Goal: Navigation & Orientation: Find specific page/section

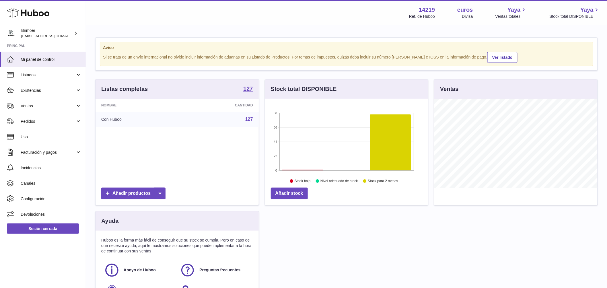
scroll to position [89, 163]
click at [28, 106] on font "Ventas" at bounding box center [27, 106] width 12 height 5
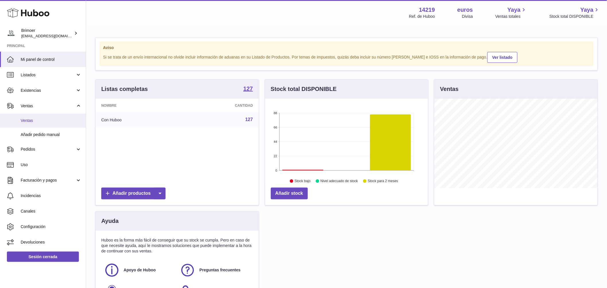
click at [29, 120] on font "Ventas" at bounding box center [27, 120] width 12 height 5
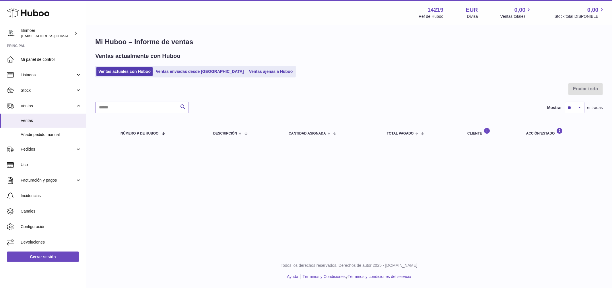
click at [169, 78] on div "Mi Huboo – Informe de ventas Ventas actualmente con Huboo Ventas actuales con H…" at bounding box center [349, 91] width 526 height 130
click at [170, 73] on link "Ventas enviadas desde [GEOGRAPHIC_DATA]" at bounding box center [200, 71] width 92 height 9
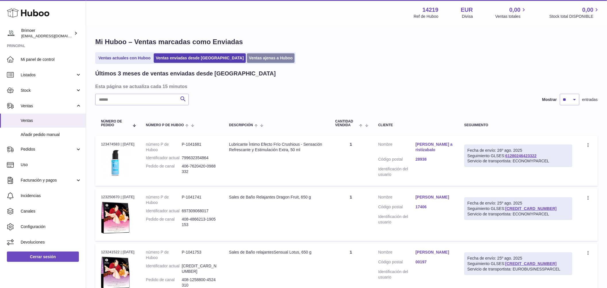
click at [247, 59] on link "Ventas ajenas a Huboo" at bounding box center [271, 57] width 48 height 9
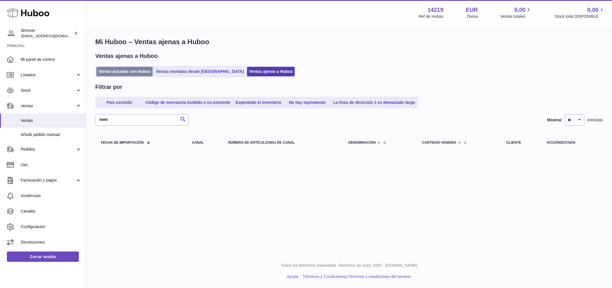
click at [112, 67] on link "Ventas actuales con Huboo" at bounding box center [124, 71] width 56 height 9
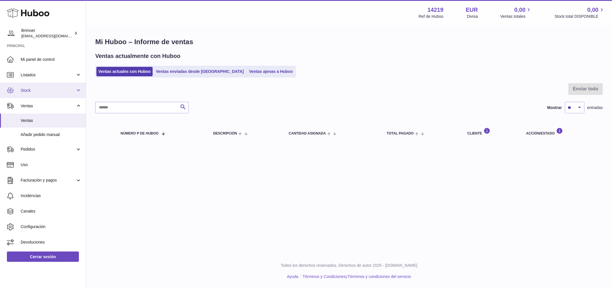
click at [33, 93] on link "Stock" at bounding box center [43, 90] width 86 height 15
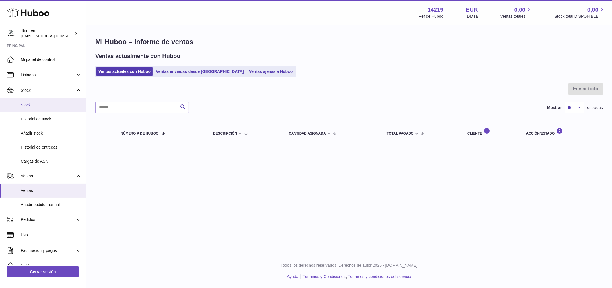
click at [33, 106] on span "Stock" at bounding box center [51, 104] width 61 height 5
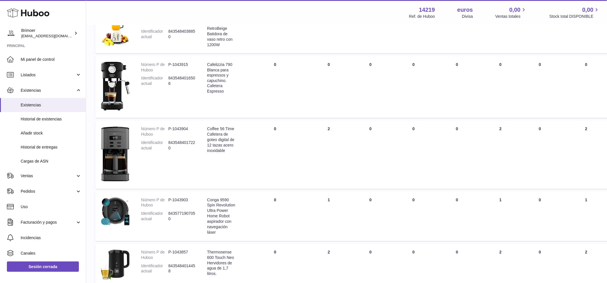
scroll to position [383, 0]
